Goal: Find specific page/section: Find specific page/section

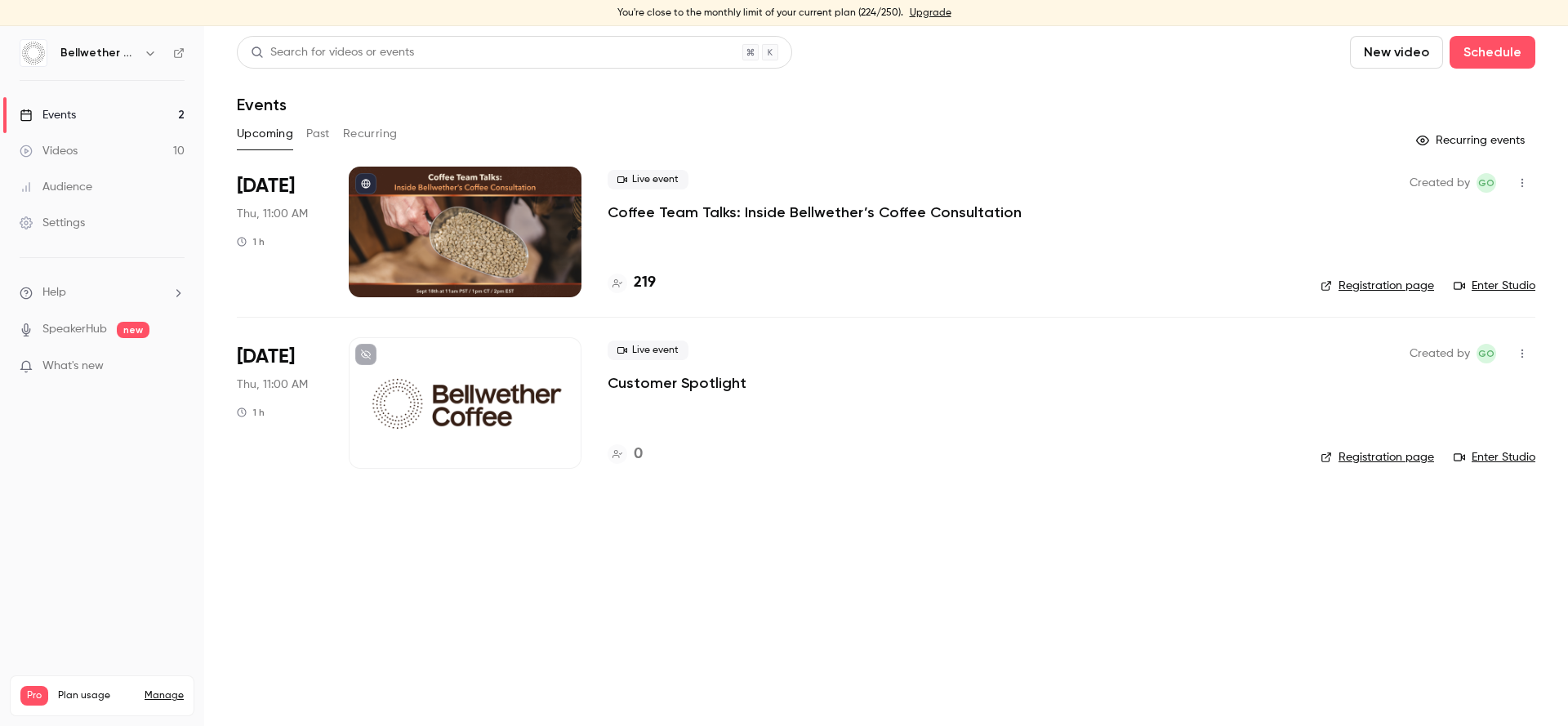
click at [713, 103] on div "Events" at bounding box center [886, 104] width 1299 height 19
drag, startPoint x: 856, startPoint y: 10, endPoint x: 897, endPoint y: 17, distance: 41.6
click at [897, 17] on div "You're close to the monthly limit of your current plan (229/250). Upgrade" at bounding box center [784, 13] width 1568 height 26
click at [868, 112] on div "Events" at bounding box center [886, 104] width 1299 height 19
click at [792, 133] on div "Upcoming Past Recurring" at bounding box center [886, 133] width 1299 height 26
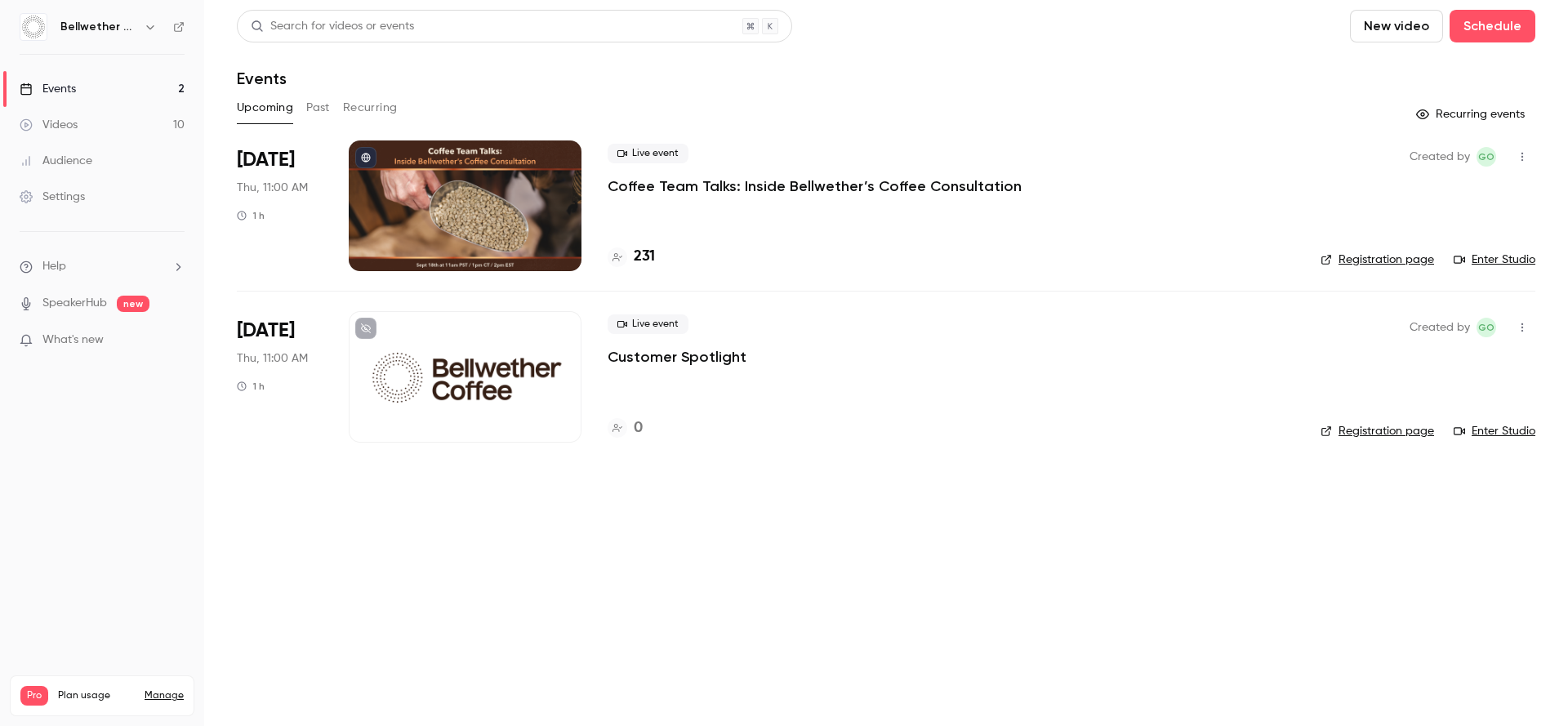
click at [740, 584] on main "Search for videos or events New video Schedule Events Upcoming Past Recurring R…" at bounding box center [886, 363] width 1363 height 726
click at [736, 193] on p "Coffee Team Talks: Inside Bellwether’s Coffee Consultation" at bounding box center [814, 185] width 414 height 19
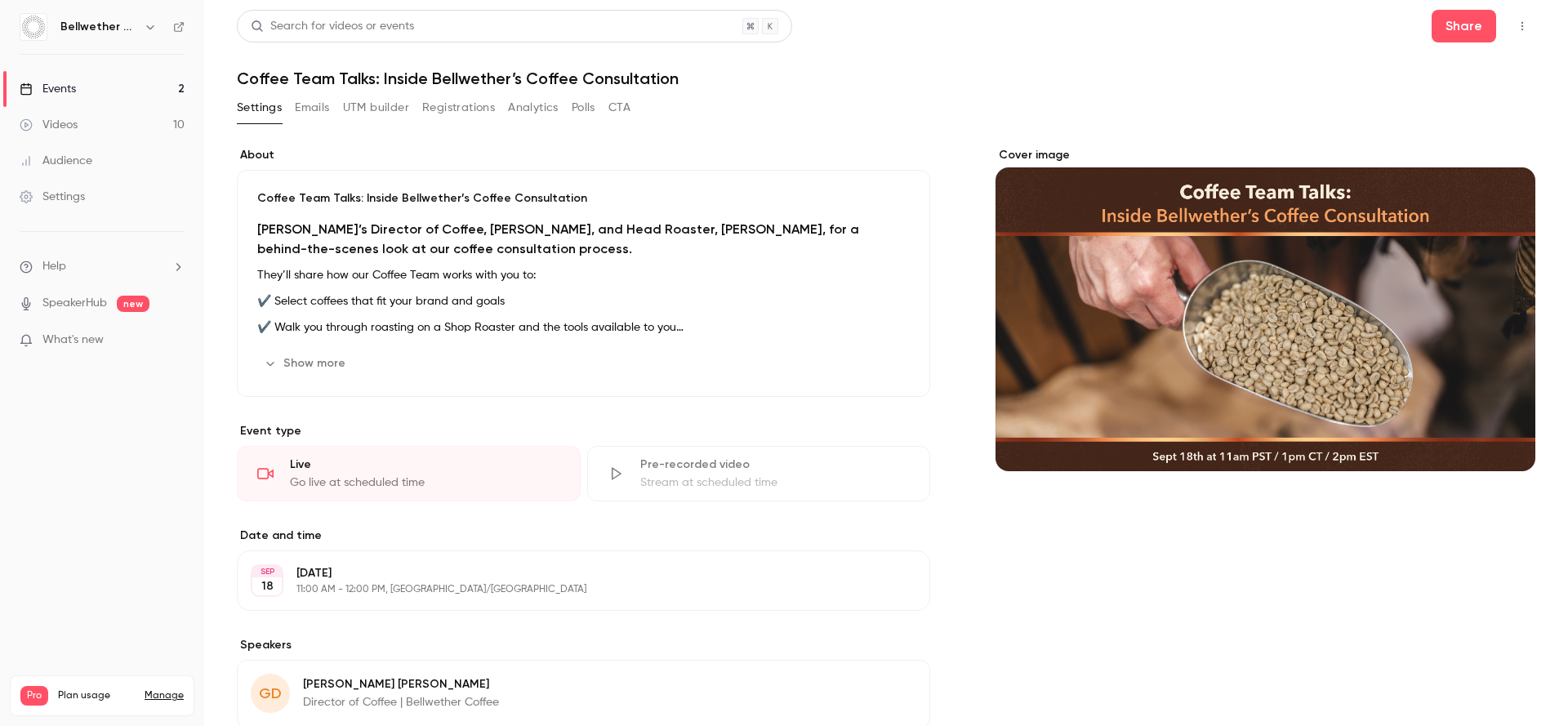
click at [262, 107] on button "Settings" at bounding box center [258, 108] width 45 height 26
click at [169, 96] on link "Events 2" at bounding box center [102, 89] width 205 height 36
